Goal: Task Accomplishment & Management: Manage account settings

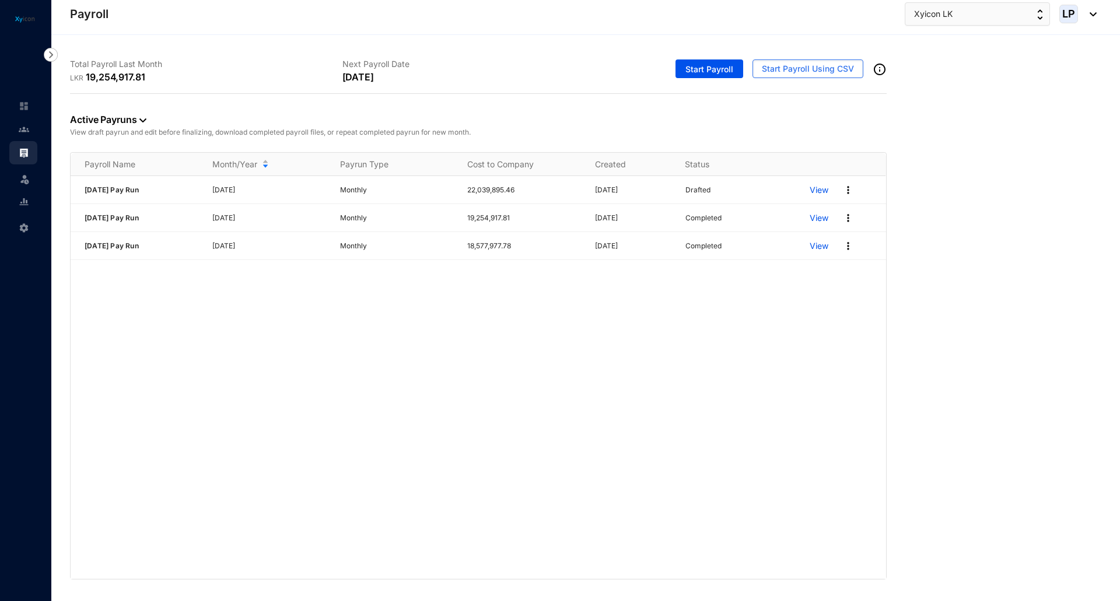
click at [285, 346] on div "[DATE] Pay Run [DATE] Monthly 22,039,895.46 [DATE] Drafted View [DATE] Pay Run …" at bounding box center [479, 377] width 816 height 403
click at [818, 218] on p "View" at bounding box center [819, 218] width 19 height 12
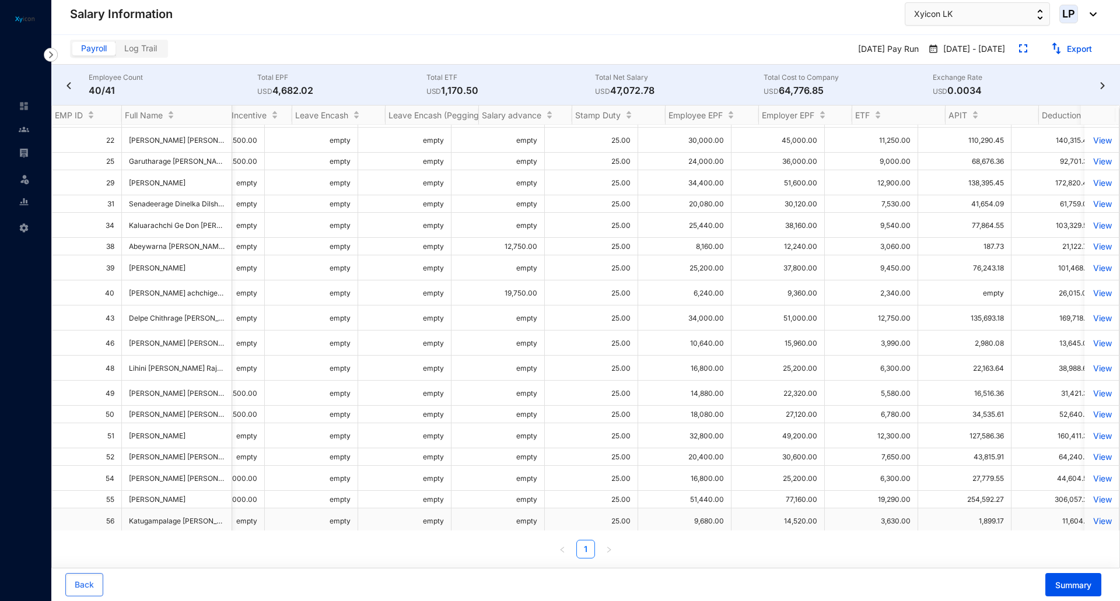
scroll to position [0, 539]
drag, startPoint x: 961, startPoint y: 402, endPoint x: 1009, endPoint y: 403, distance: 47.3
click at [1009, 449] on td "43,815.91" at bounding box center [964, 458] width 93 height 18
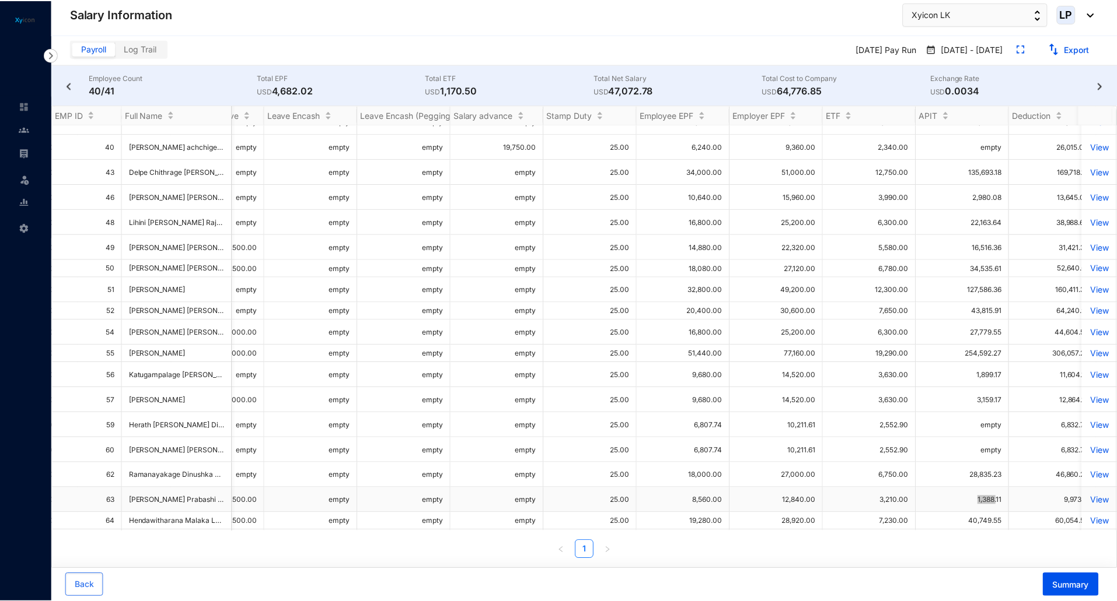
scroll to position [350, 566]
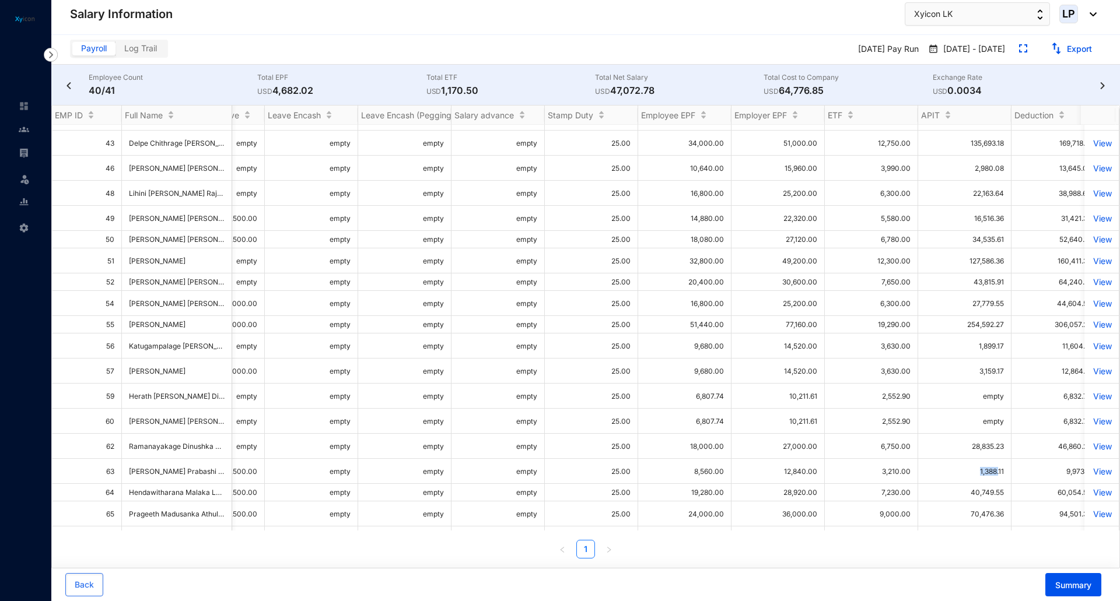
drag, startPoint x: 52, startPoint y: 53, endPoint x: 39, endPoint y: 66, distance: 19.0
click at [52, 53] on img at bounding box center [51, 55] width 14 height 14
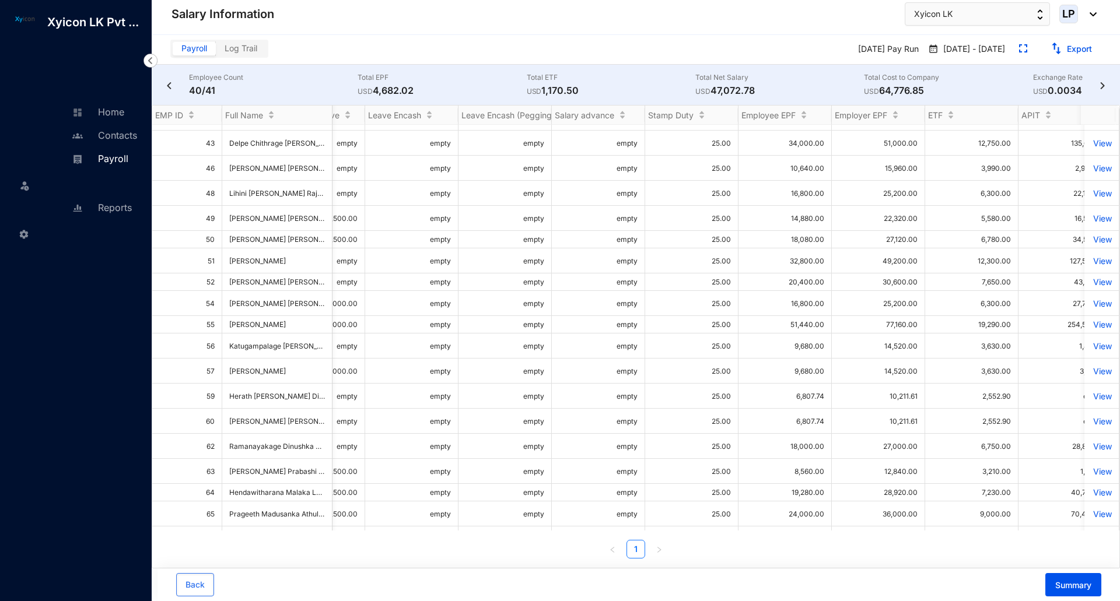
click at [69, 165] on link "Payroll" at bounding box center [99, 159] width 60 height 12
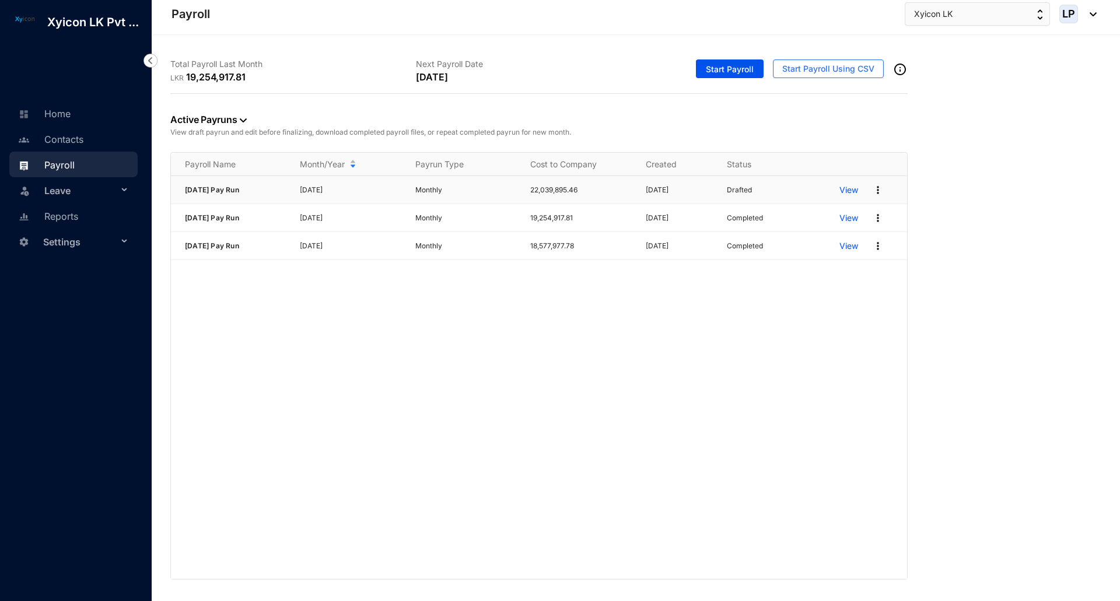
click at [852, 188] on p "View" at bounding box center [848, 190] width 19 height 12
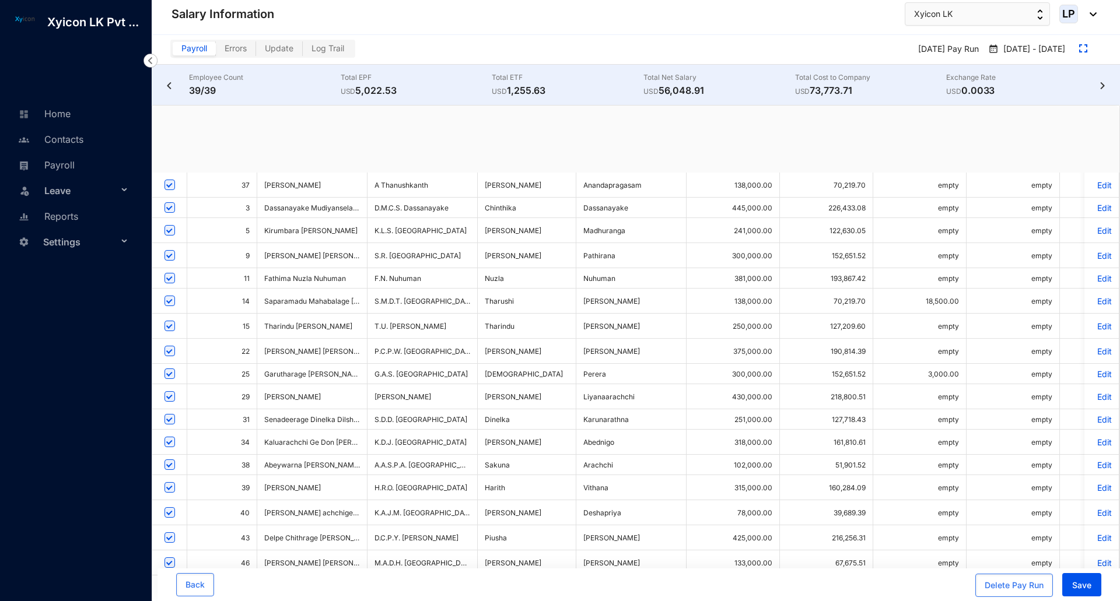
checkbox input "true"
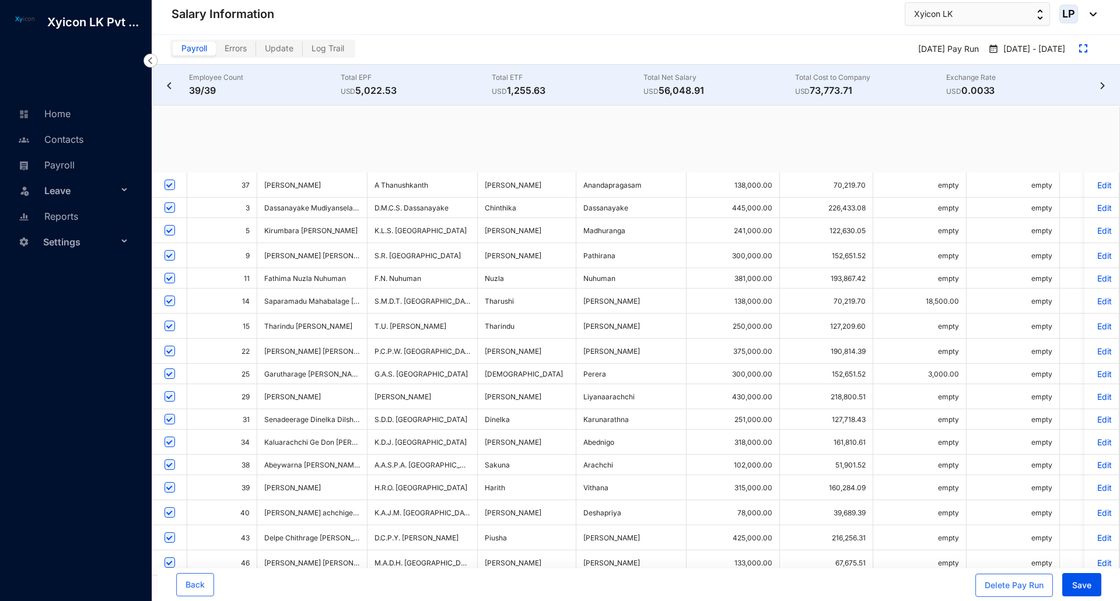
checkbox input "true"
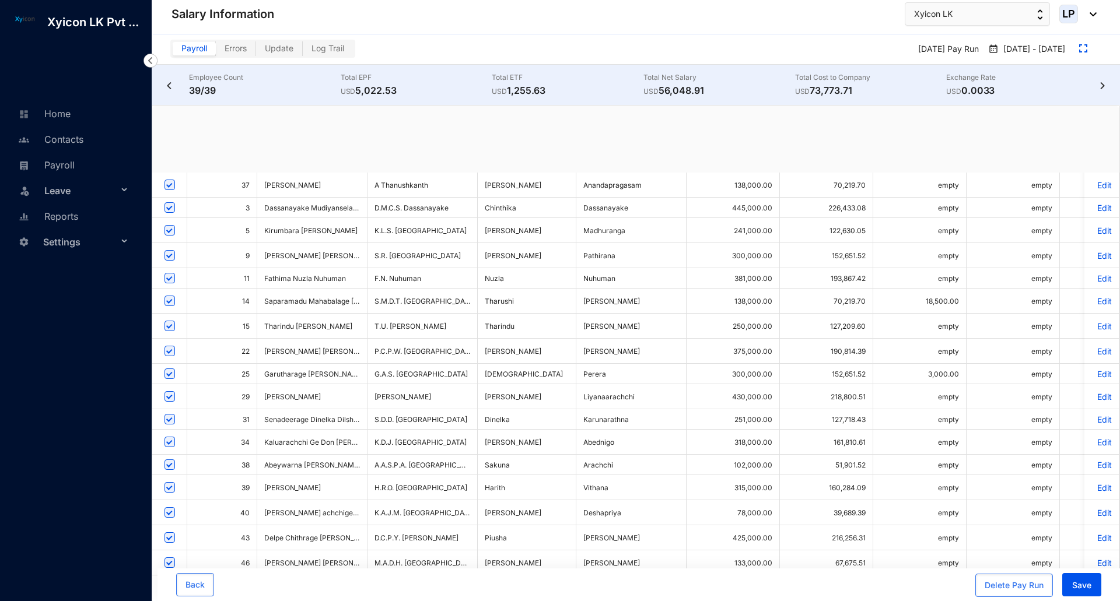
checkbox input "true"
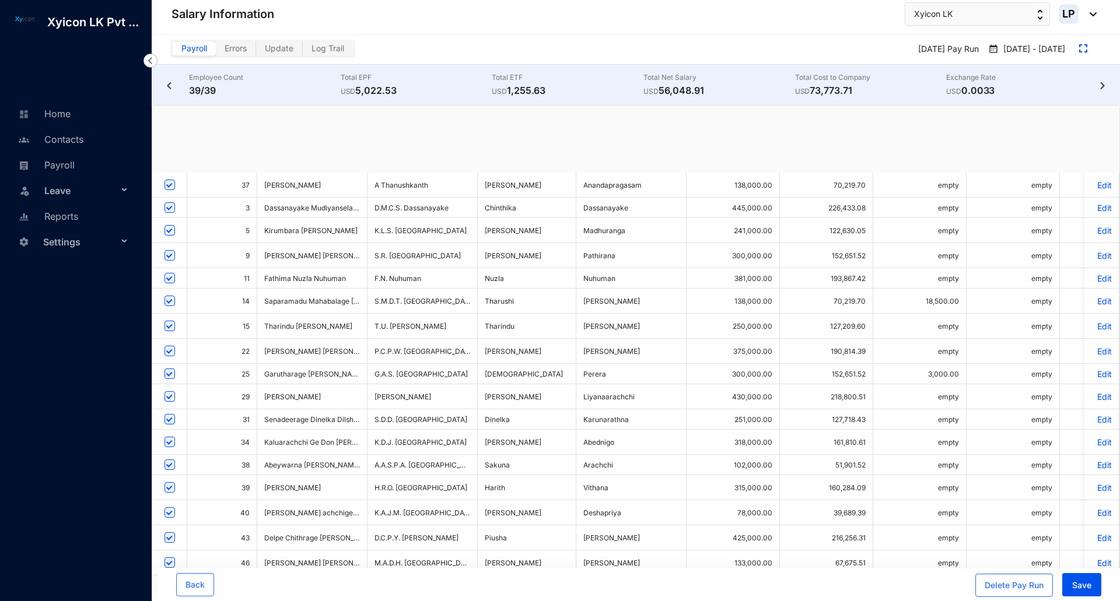
checkbox input "true"
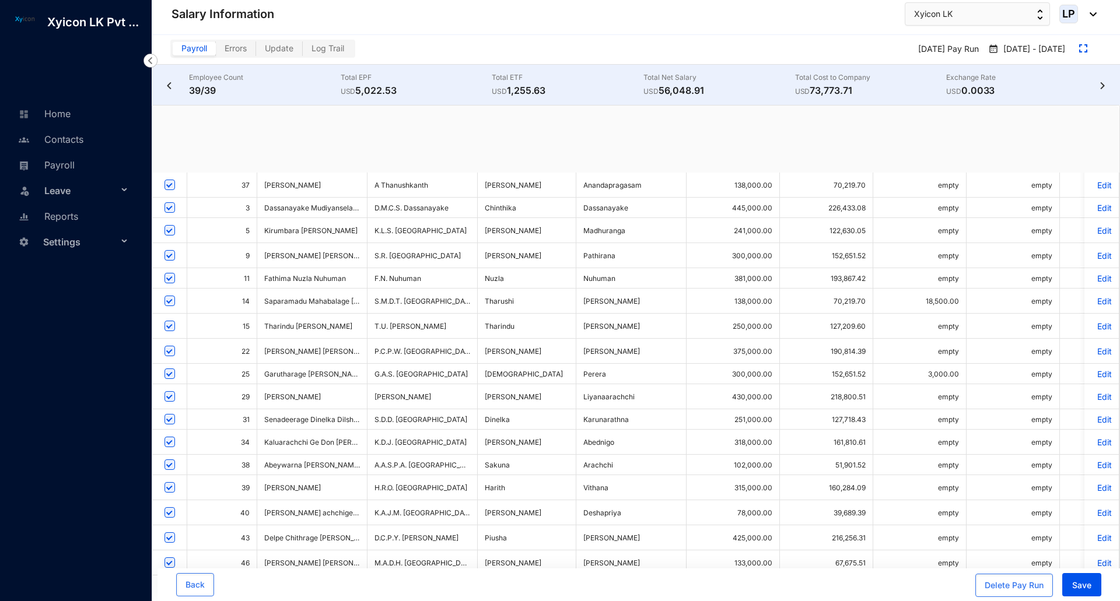
checkbox input "true"
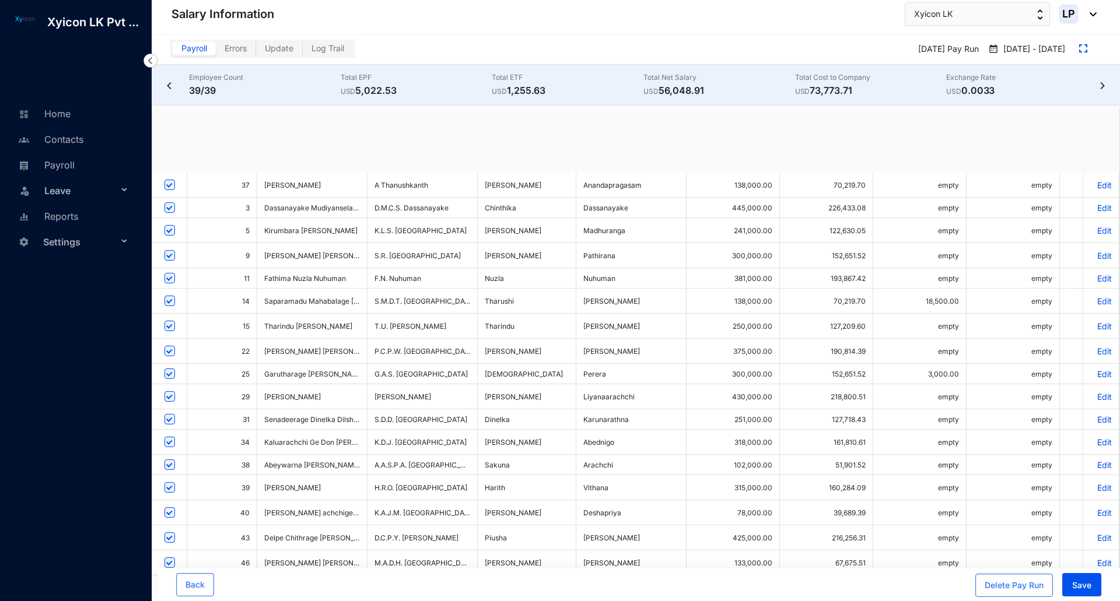
checkbox input "true"
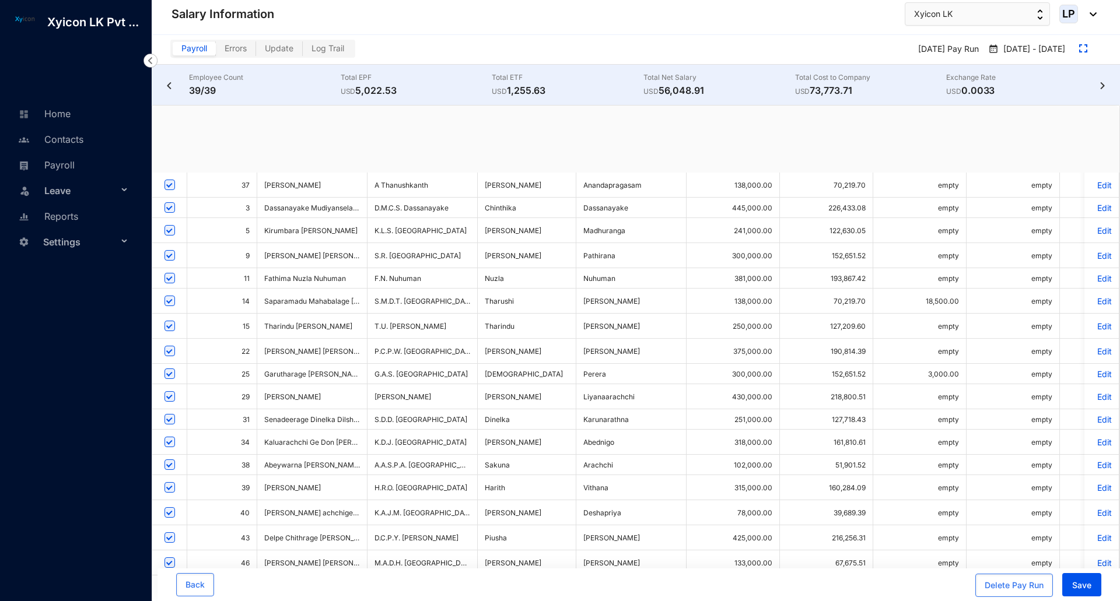
checkbox input "true"
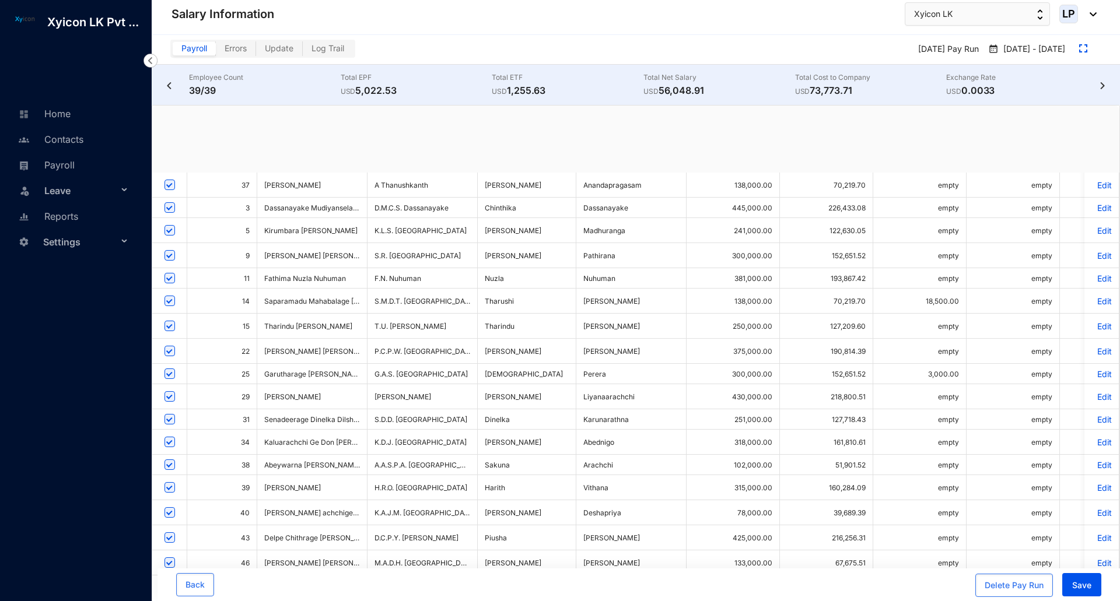
checkbox input "true"
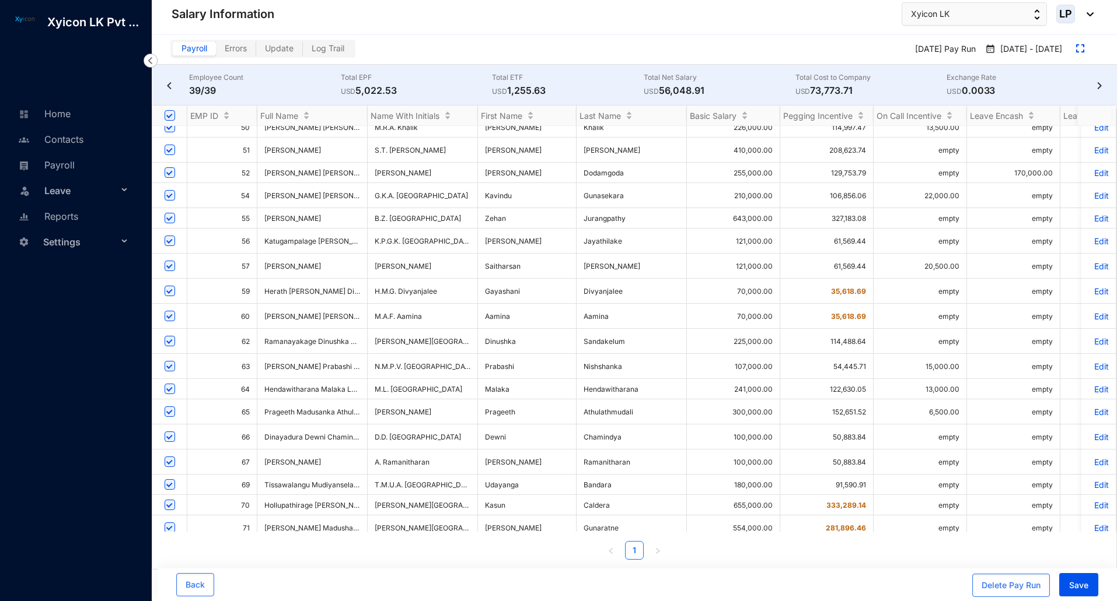
scroll to position [469, 0]
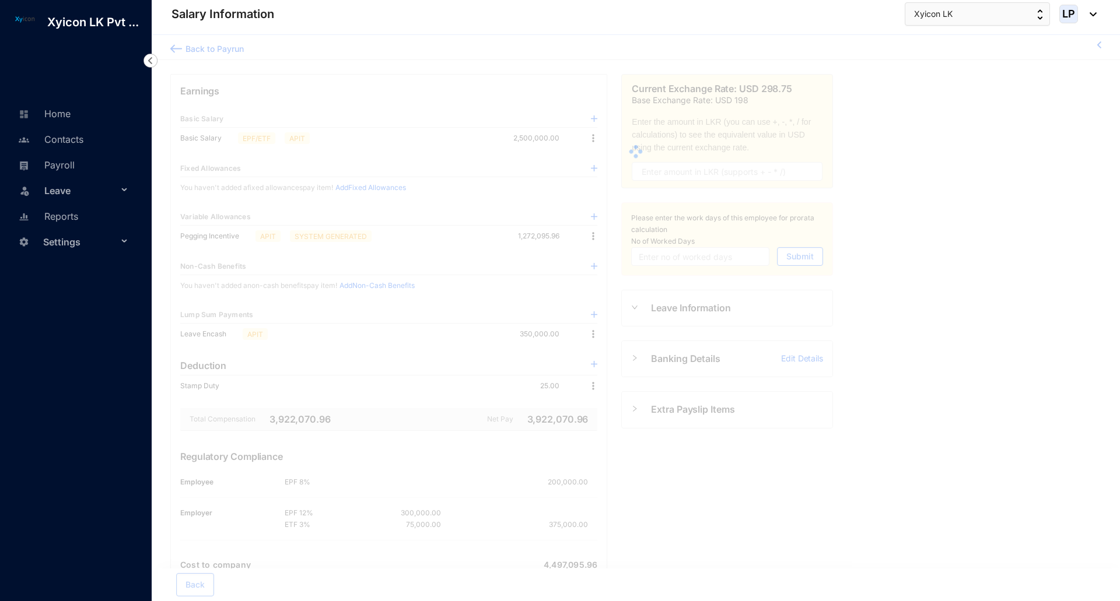
type input "0"
